Goal: Check status: Check status

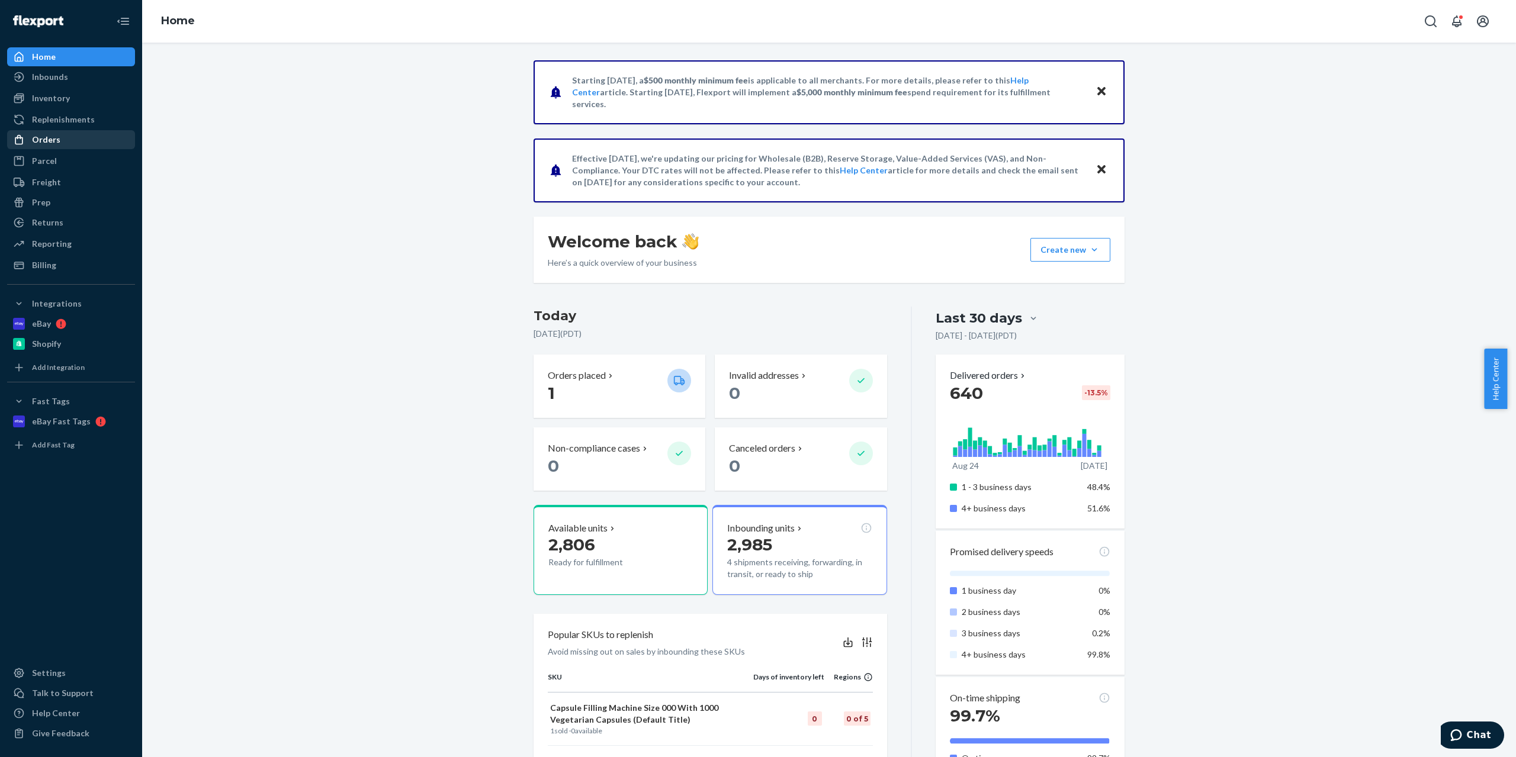
click at [46, 141] on div "Orders" at bounding box center [46, 140] width 28 height 12
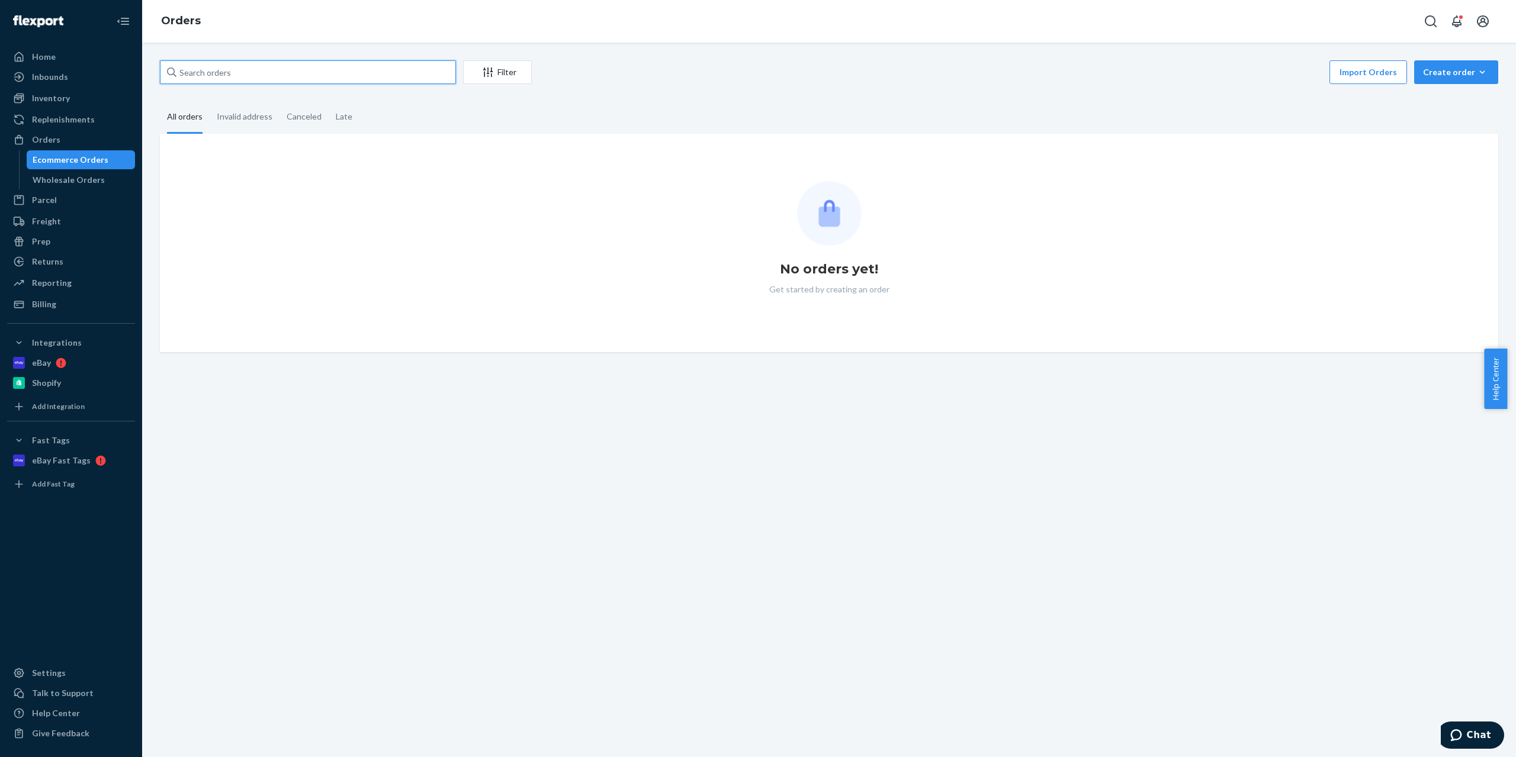
click at [248, 78] on input "text" at bounding box center [308, 72] width 296 height 24
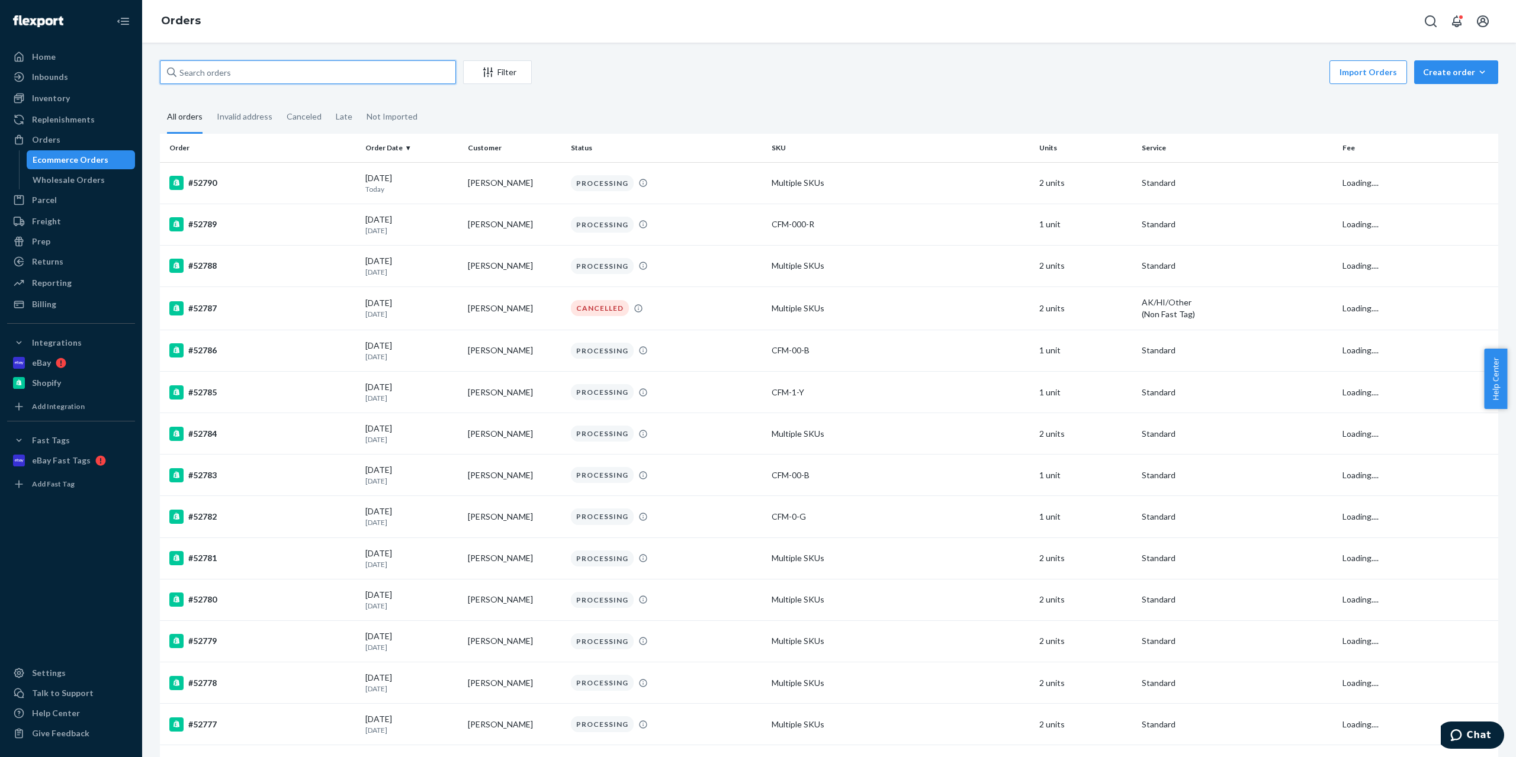
paste input "52605"
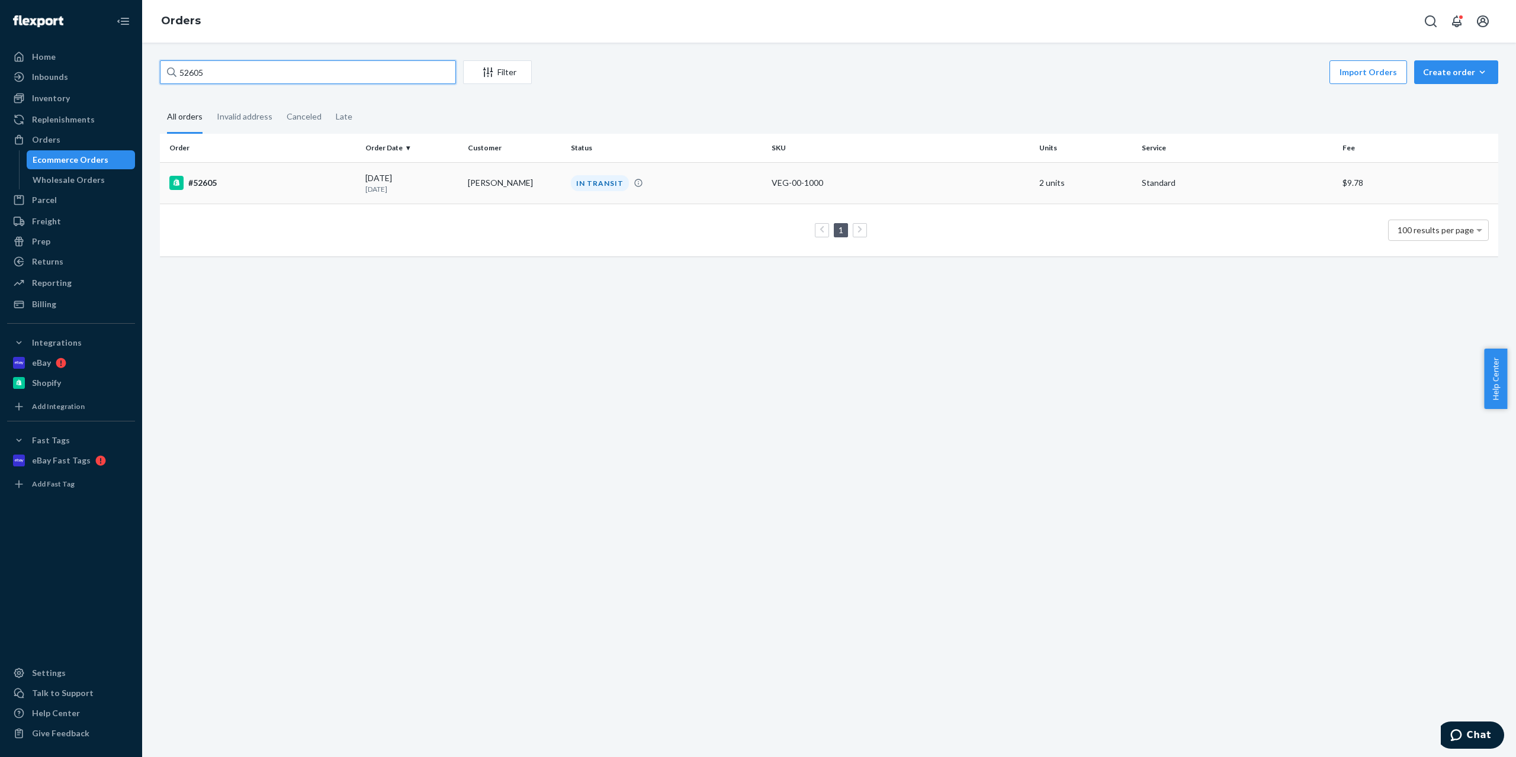
type input "52605"
click at [465, 184] on td "[PERSON_NAME]" at bounding box center [514, 182] width 102 height 41
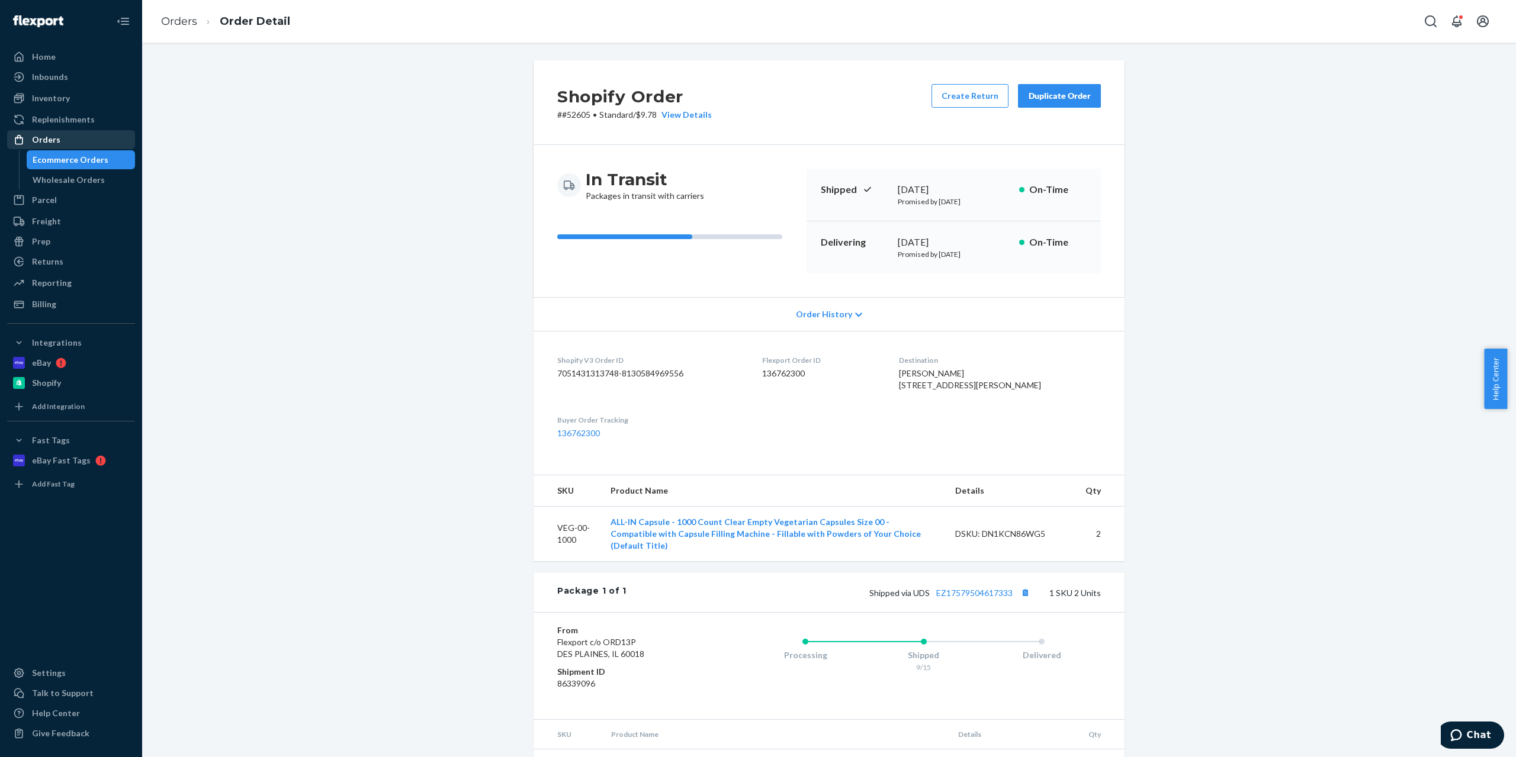
click at [44, 134] on div "Orders" at bounding box center [46, 140] width 28 height 12
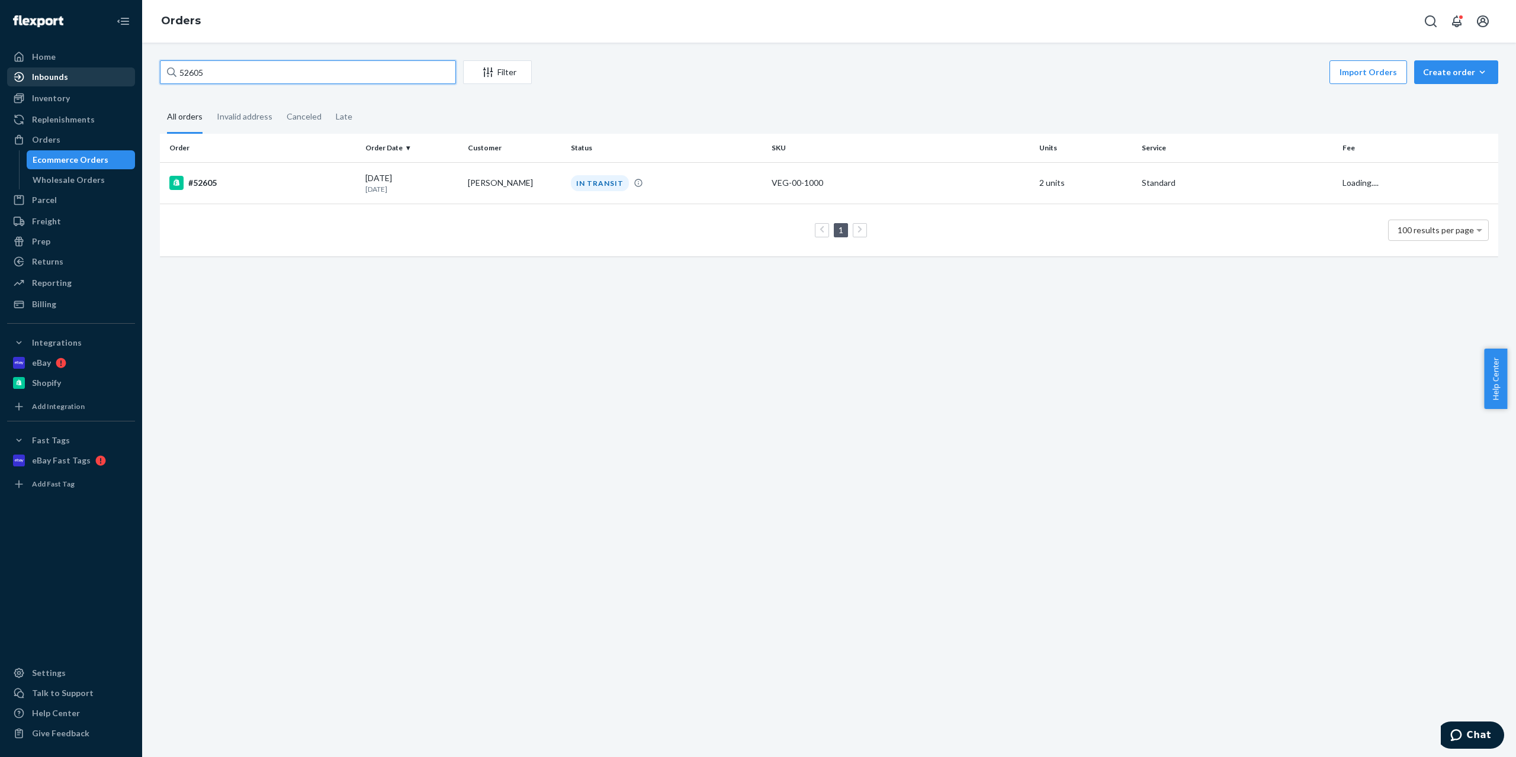
drag, startPoint x: 221, startPoint y: 75, endPoint x: 124, endPoint y: 75, distance: 96.5
click at [124, 75] on div "Home Inbounds Shipping Plans Problems Inventory Products Replenishments Orders …" at bounding box center [758, 378] width 1516 height 757
paste input "549"
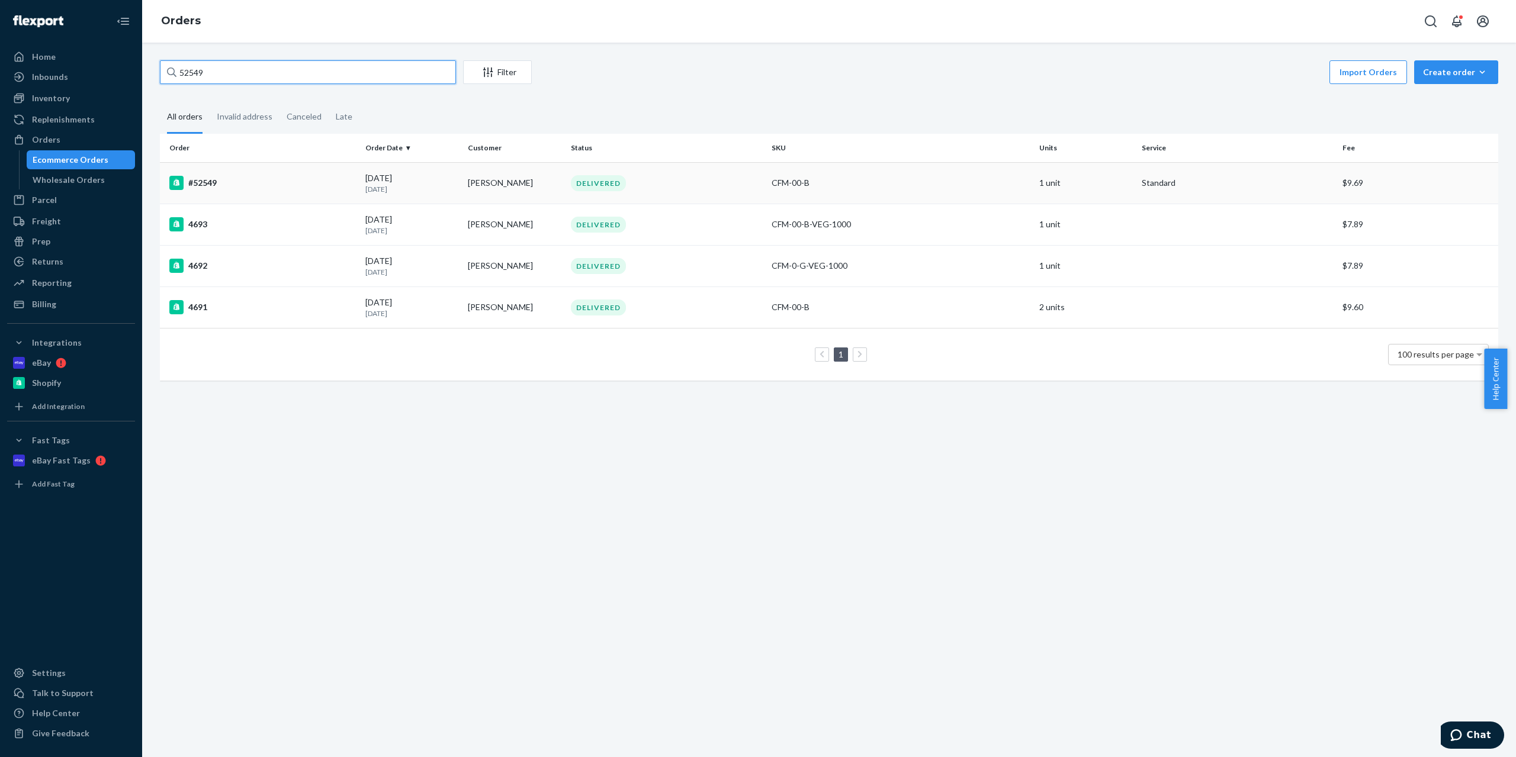
type input "52549"
click at [279, 175] on td "#52549" at bounding box center [260, 182] width 201 height 41
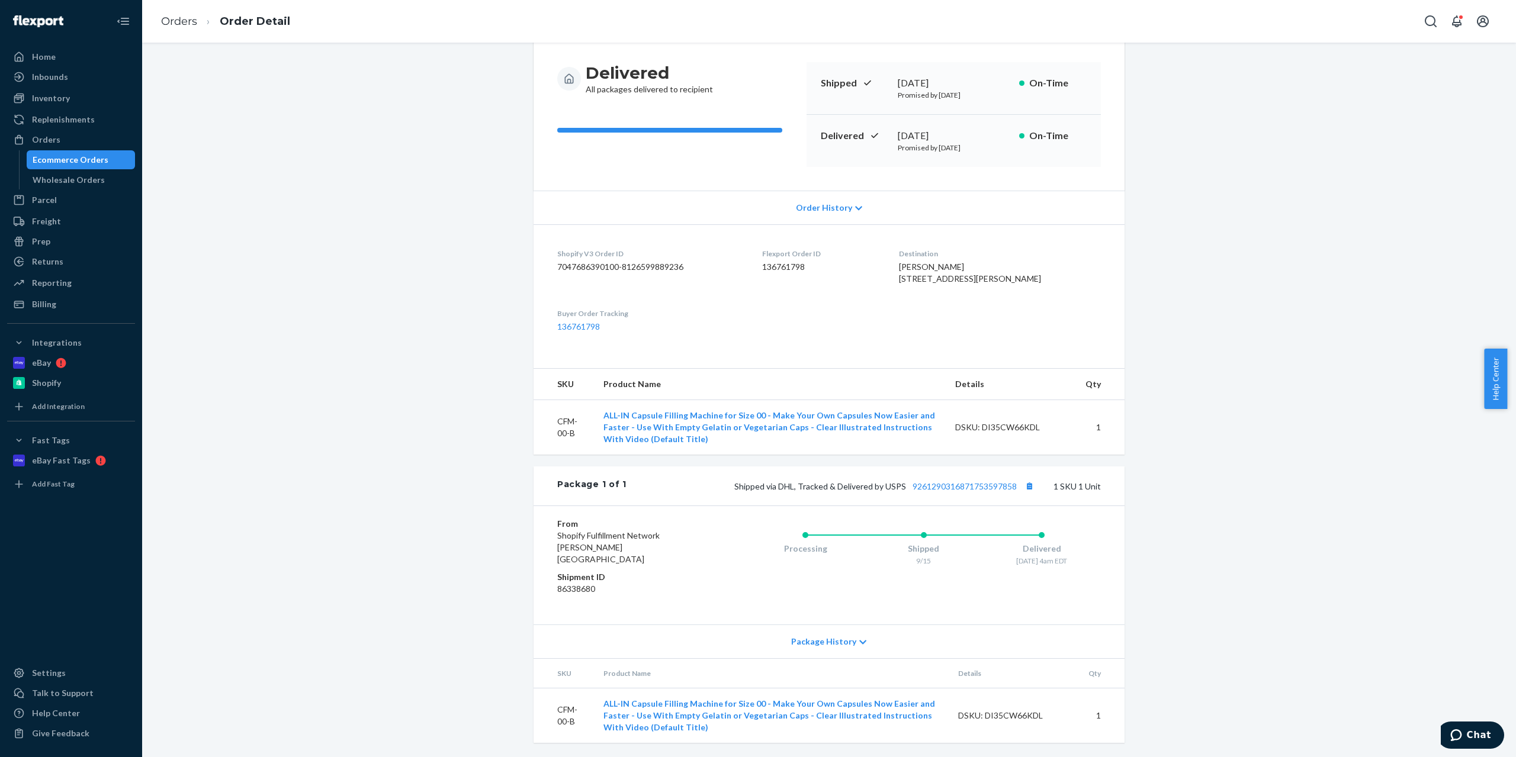
scroll to position [118, 0]
click at [958, 492] on link "9261290316871753597858" at bounding box center [965, 486] width 104 height 10
click at [75, 131] on link "Orders" at bounding box center [71, 139] width 128 height 19
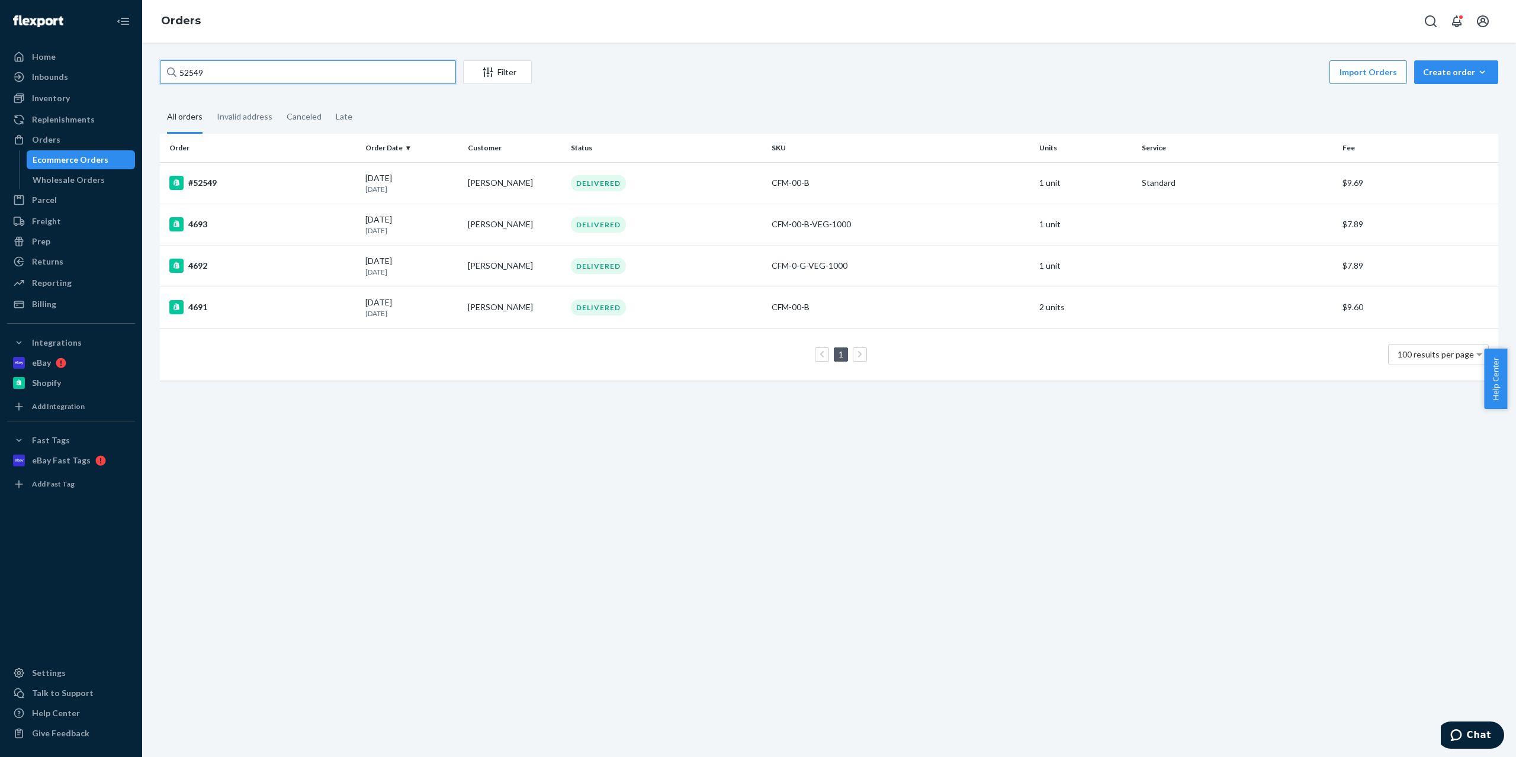
click at [188, 70] on input "52549" at bounding box center [308, 72] width 296 height 24
paste input "47"
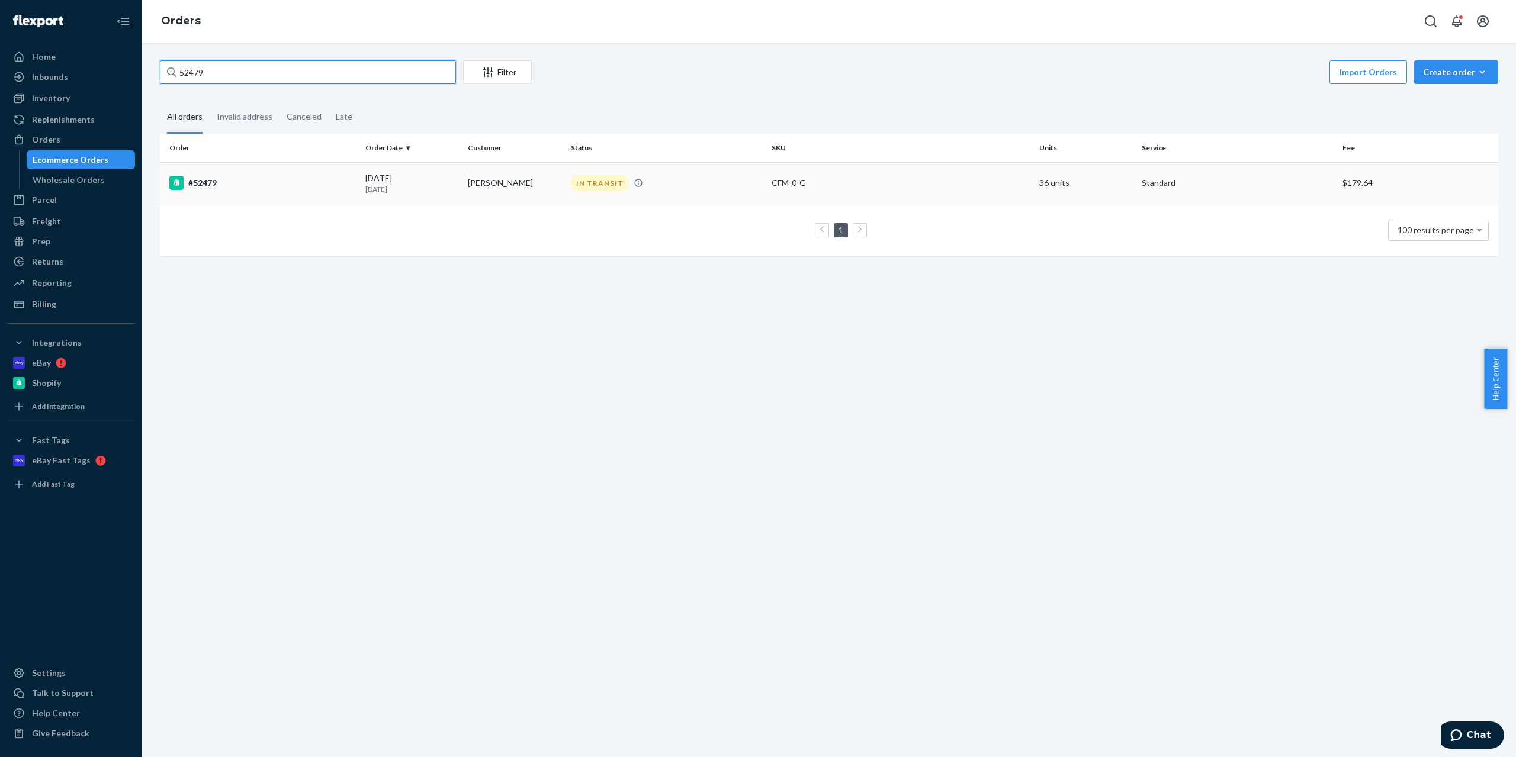
type input "52479"
click at [255, 181] on div "#52479" at bounding box center [262, 183] width 187 height 14
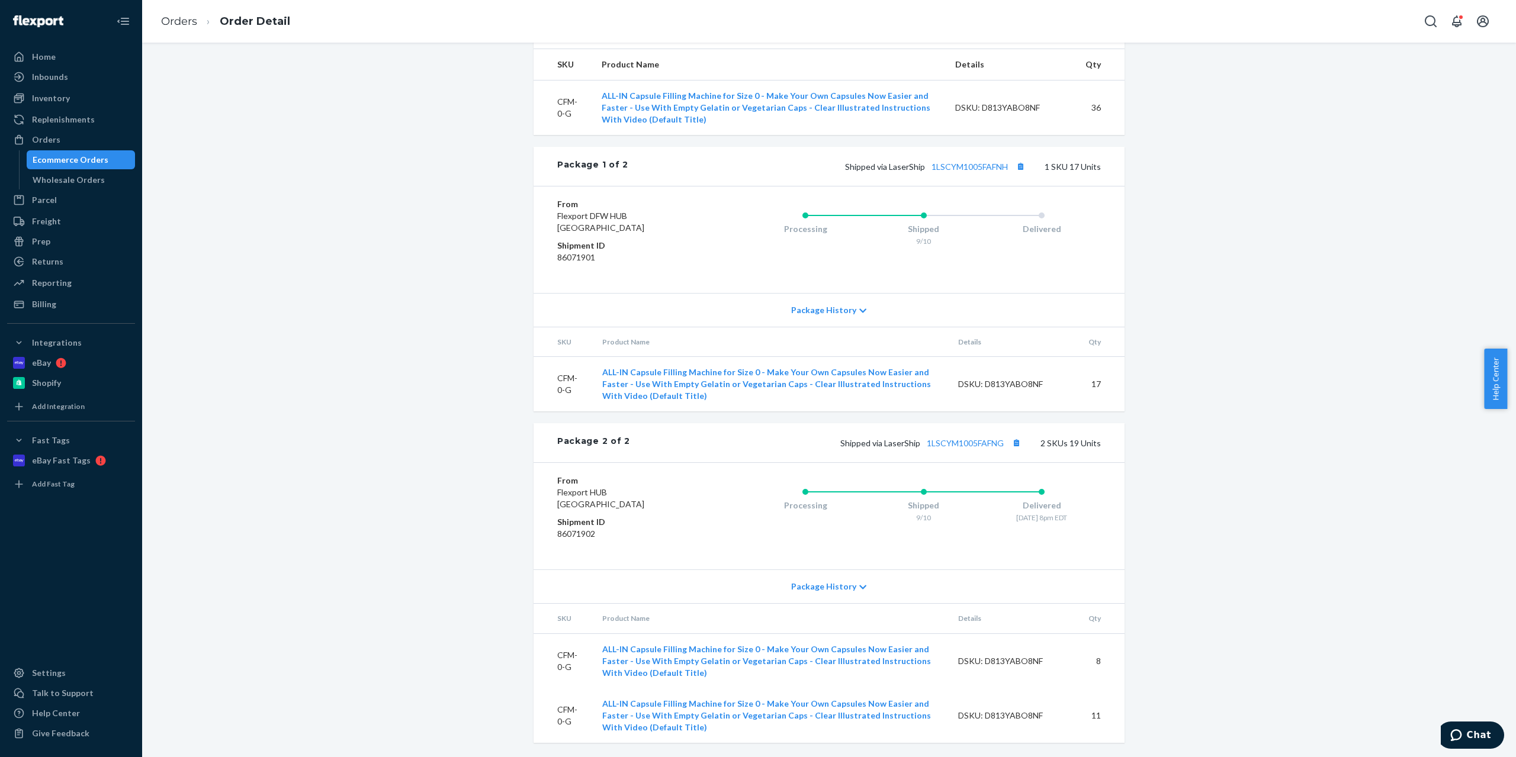
scroll to position [462, 0]
click at [956, 444] on link "1LSCYM1005FAFNG" at bounding box center [965, 443] width 77 height 10
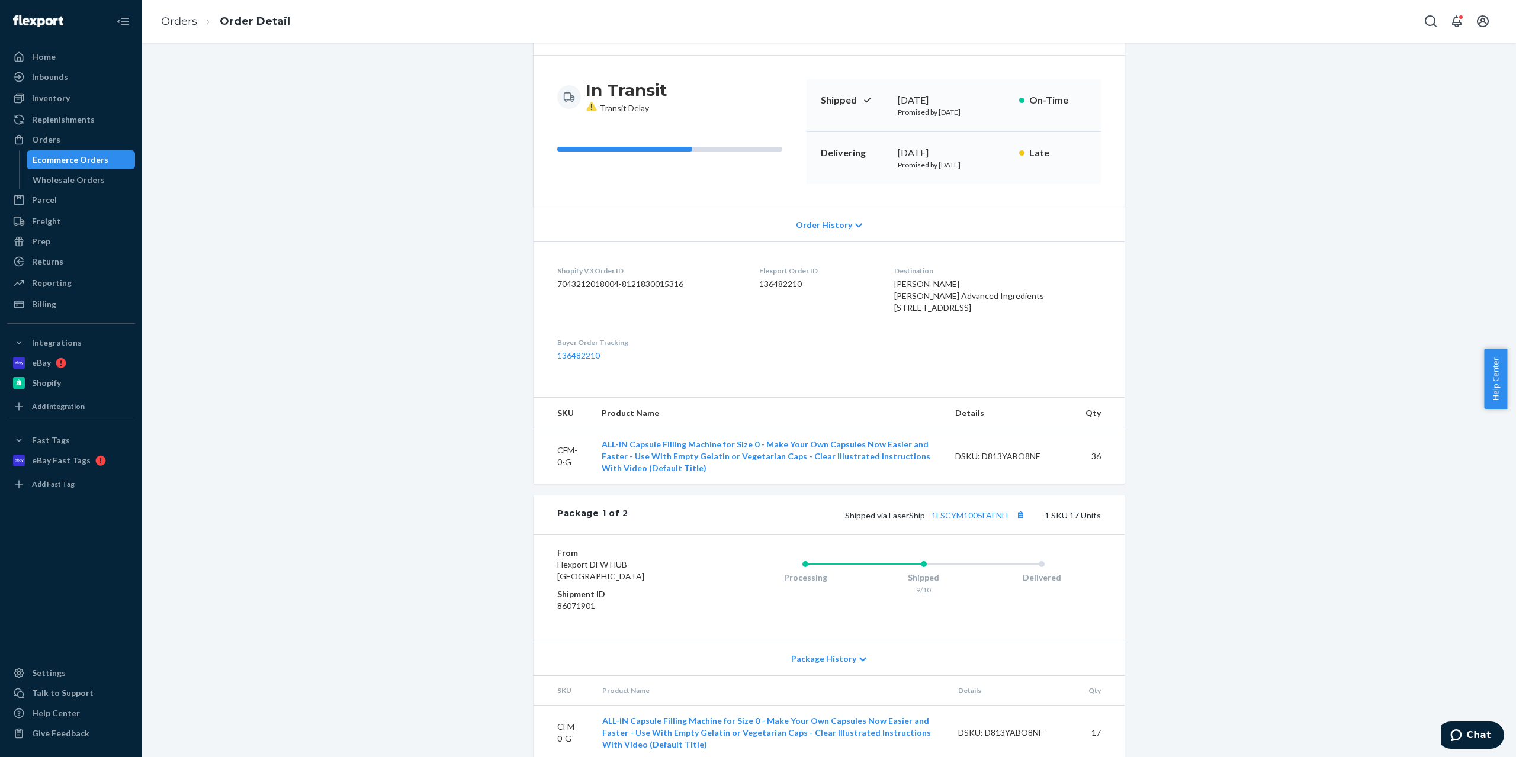
scroll to position [118, 0]
